Goal: Information Seeking & Learning: Learn about a topic

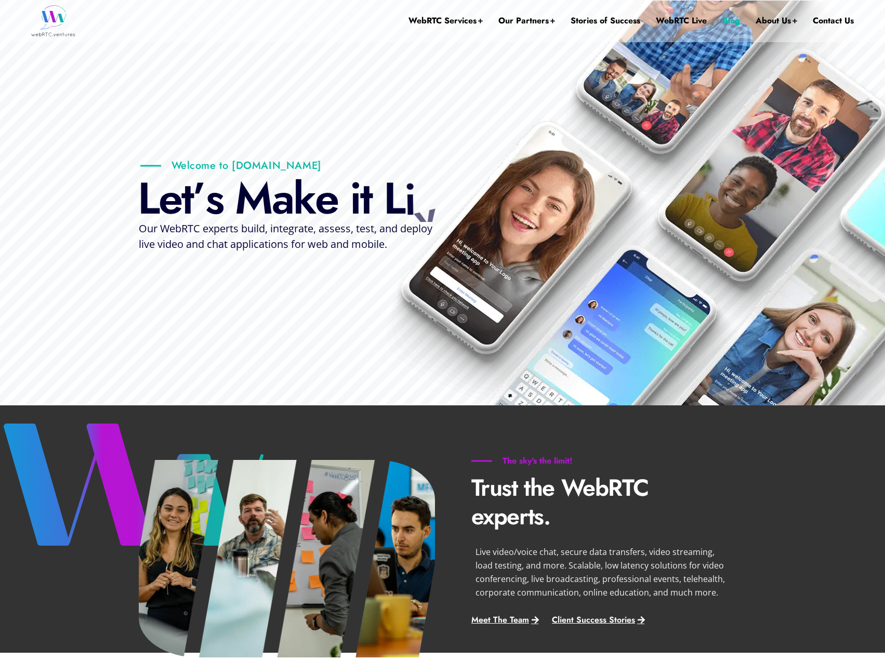
click at [735, 22] on link "Blog" at bounding box center [732, 21] width 18 height 42
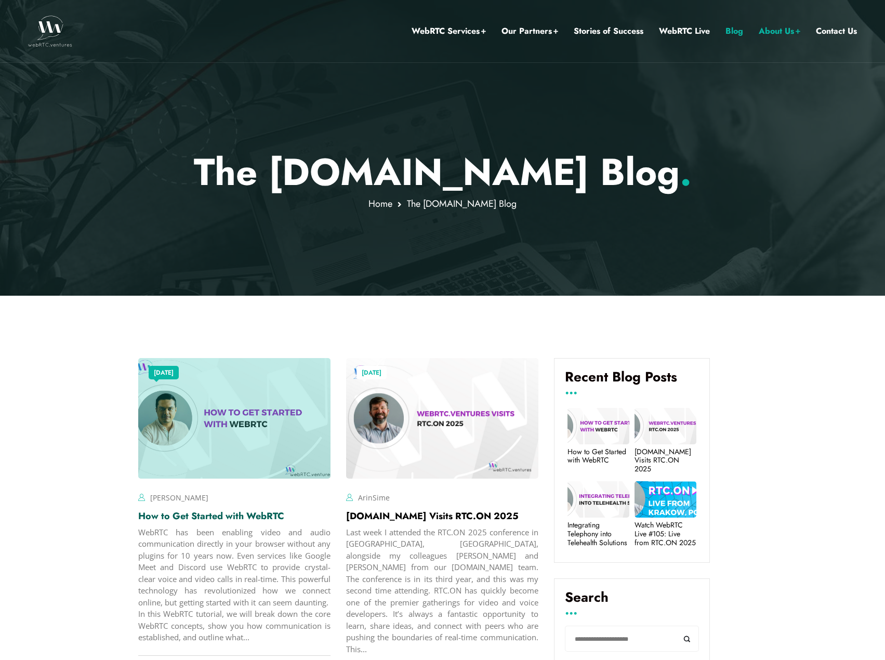
click at [245, 512] on link "How to Get Started with WebRTC" at bounding box center [211, 516] width 146 height 14
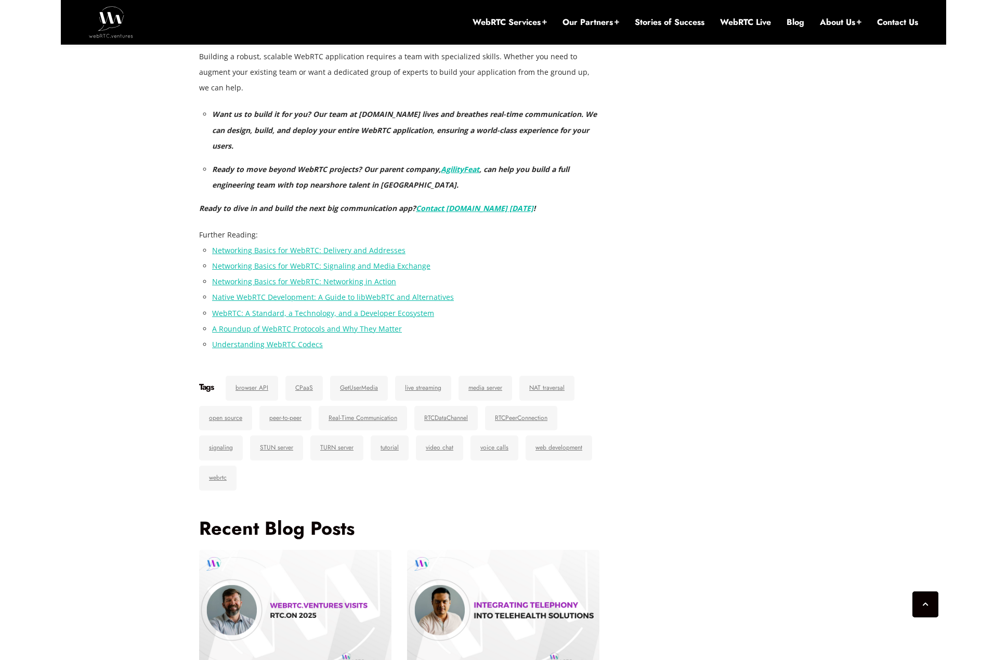
scroll to position [4575, 0]
